Goal: Navigation & Orientation: Locate item on page

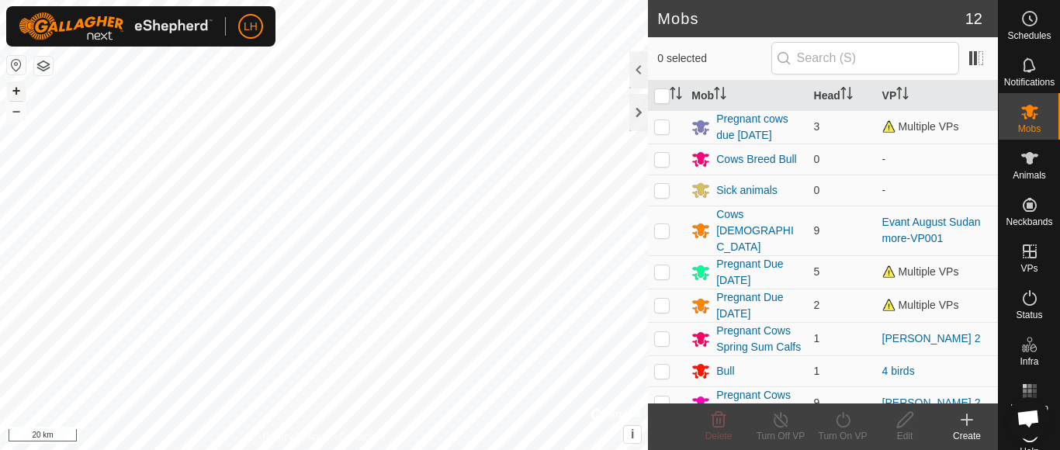
click at [15, 85] on button "+" at bounding box center [16, 90] width 19 height 19
click at [15, 89] on button "+" at bounding box center [16, 90] width 19 height 19
click at [15, 93] on button "+" at bounding box center [16, 90] width 19 height 19
click at [19, 88] on button "+" at bounding box center [16, 90] width 19 height 19
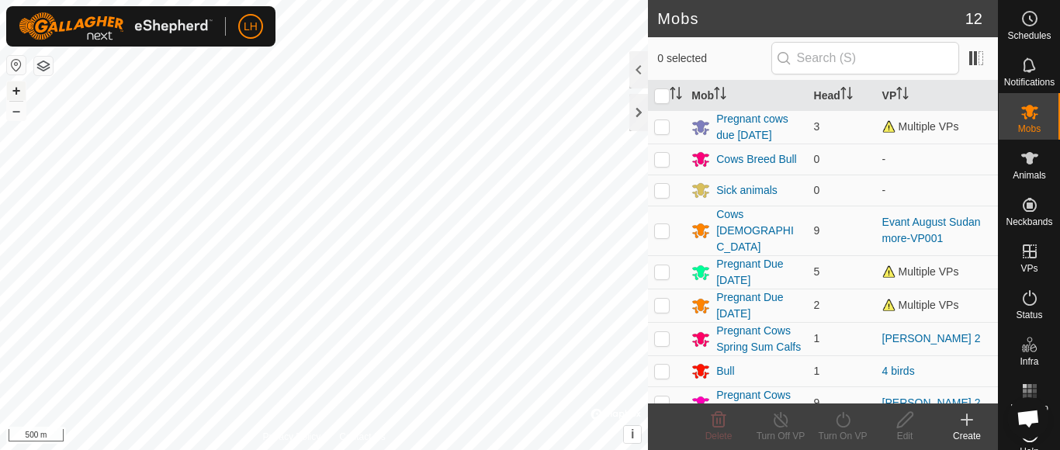
click at [19, 88] on button "+" at bounding box center [16, 90] width 19 height 19
click at [15, 92] on button "+" at bounding box center [16, 90] width 19 height 19
